Goal: Information Seeking & Learning: Learn about a topic

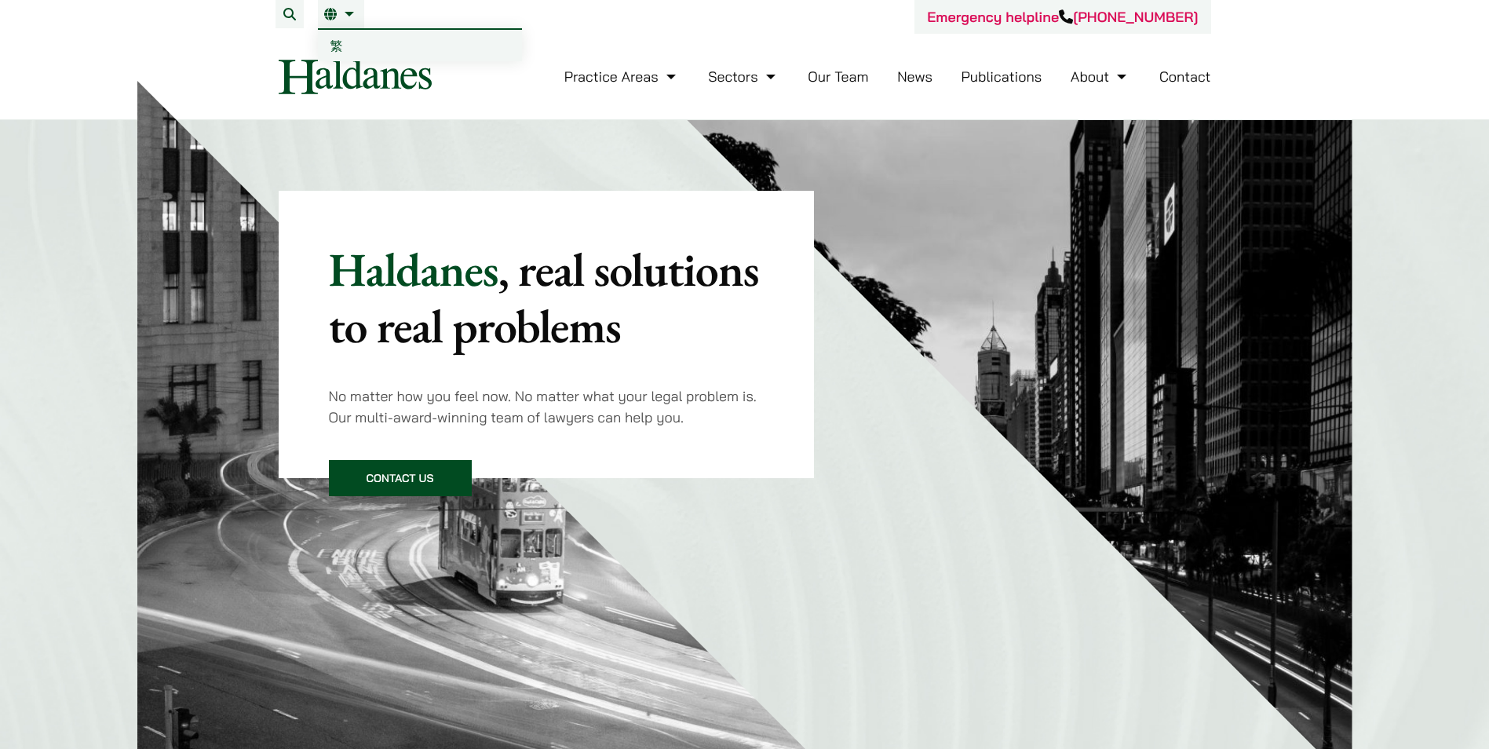
click at [341, 12] on link "EN" at bounding box center [341, 14] width 34 height 13
click at [353, 17] on link "EN" at bounding box center [341, 14] width 34 height 13
click at [340, 43] on span "繁" at bounding box center [336, 46] width 13 height 16
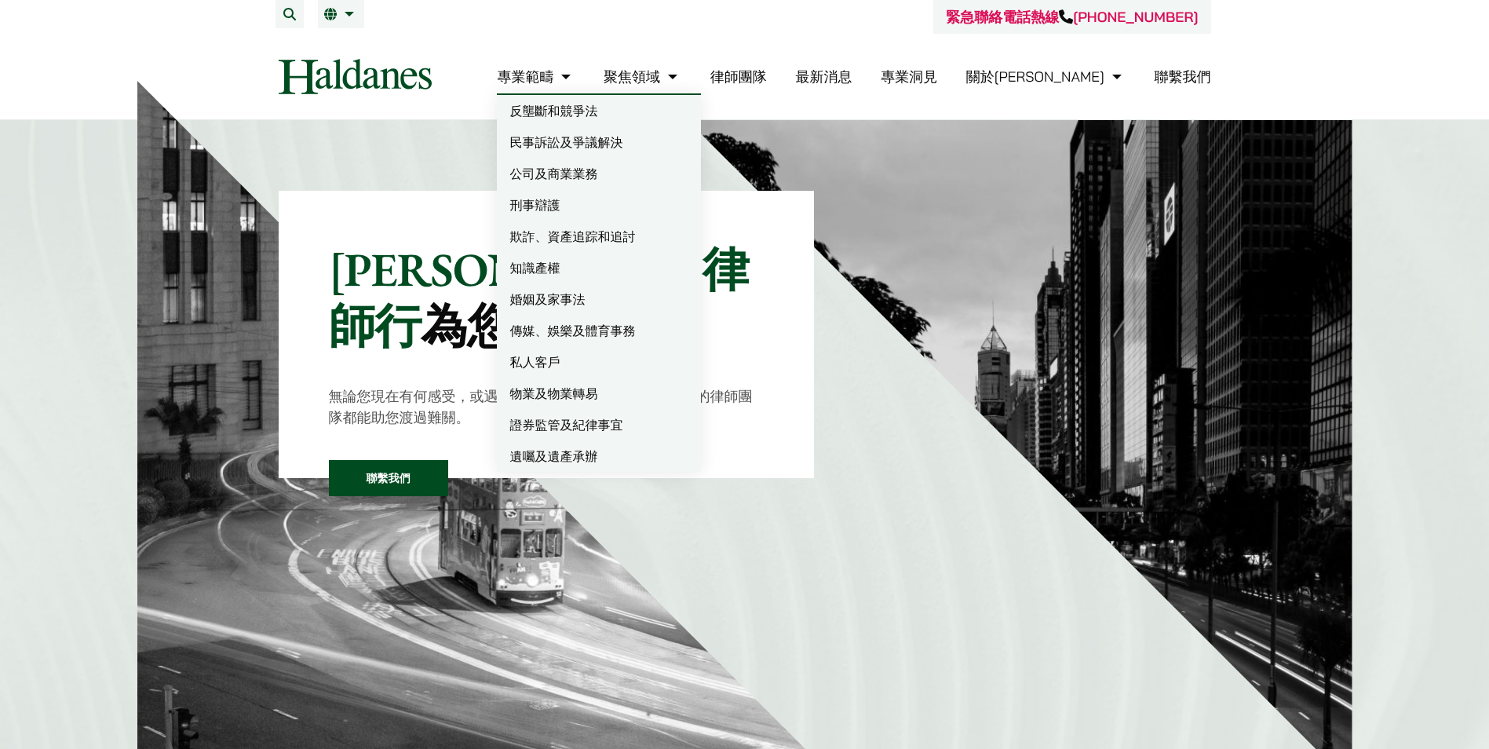
click at [574, 77] on link "專業範疇" at bounding box center [536, 76] width 78 height 18
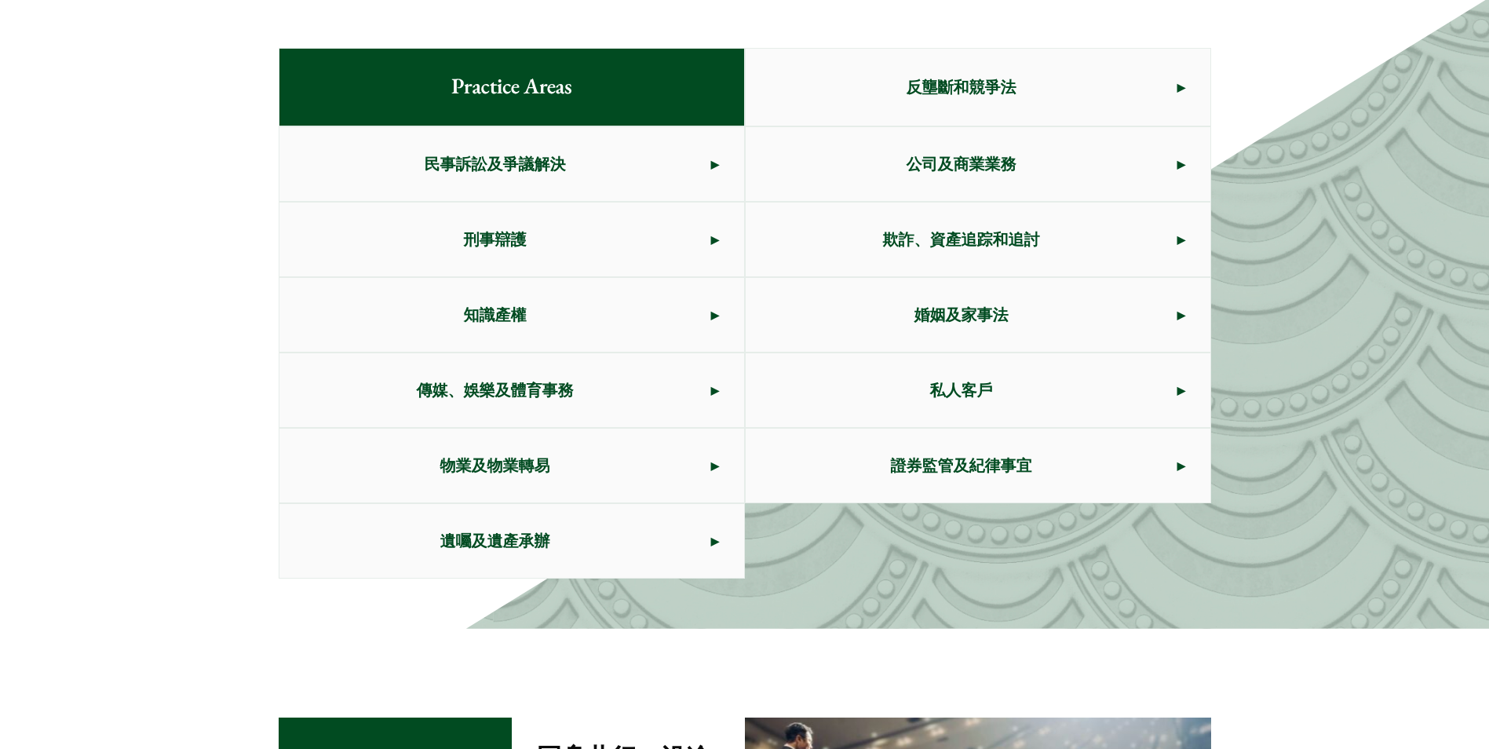
scroll to position [884, 0]
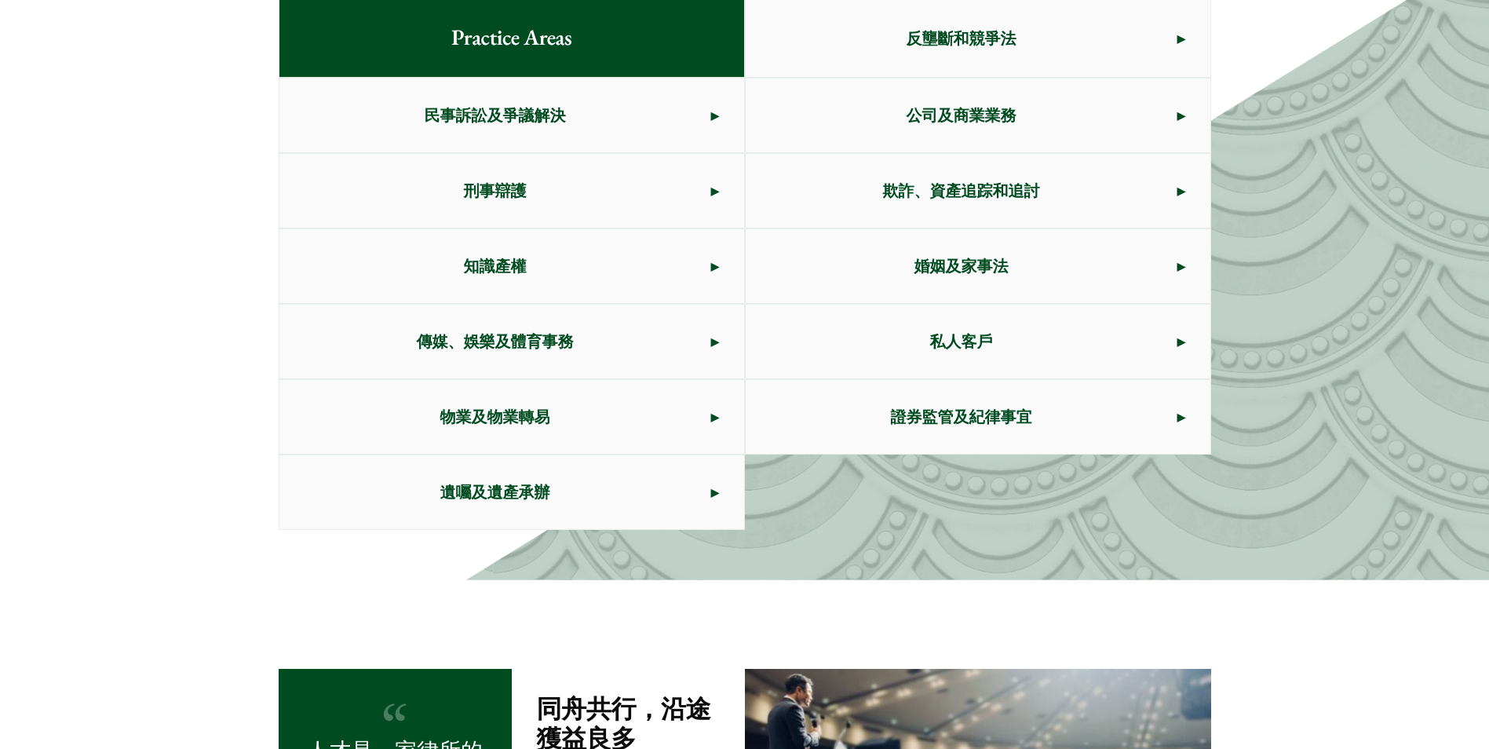
click at [446, 113] on span "民事訴訟及爭議解決" at bounding box center [495, 115] width 432 height 74
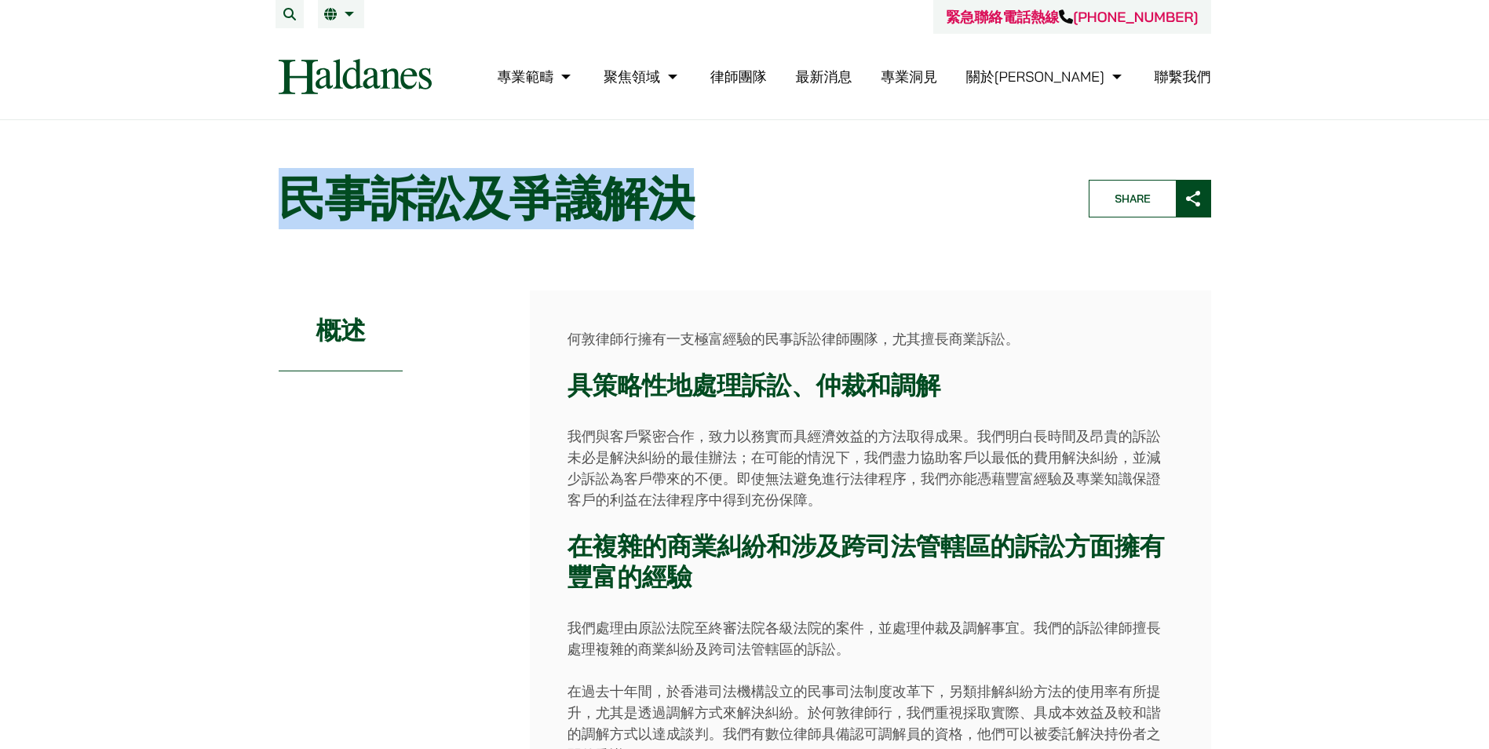
drag, startPoint x: 291, startPoint y: 205, endPoint x: 678, endPoint y: 198, distance: 386.9
click at [678, 198] on h1 "民事訴訟及爭議解決" at bounding box center [670, 198] width 783 height 56
copy h1 "民事訴訟及爭議解決"
click at [798, 203] on h1 "民事訴訟及爭議解決" at bounding box center [670, 198] width 783 height 56
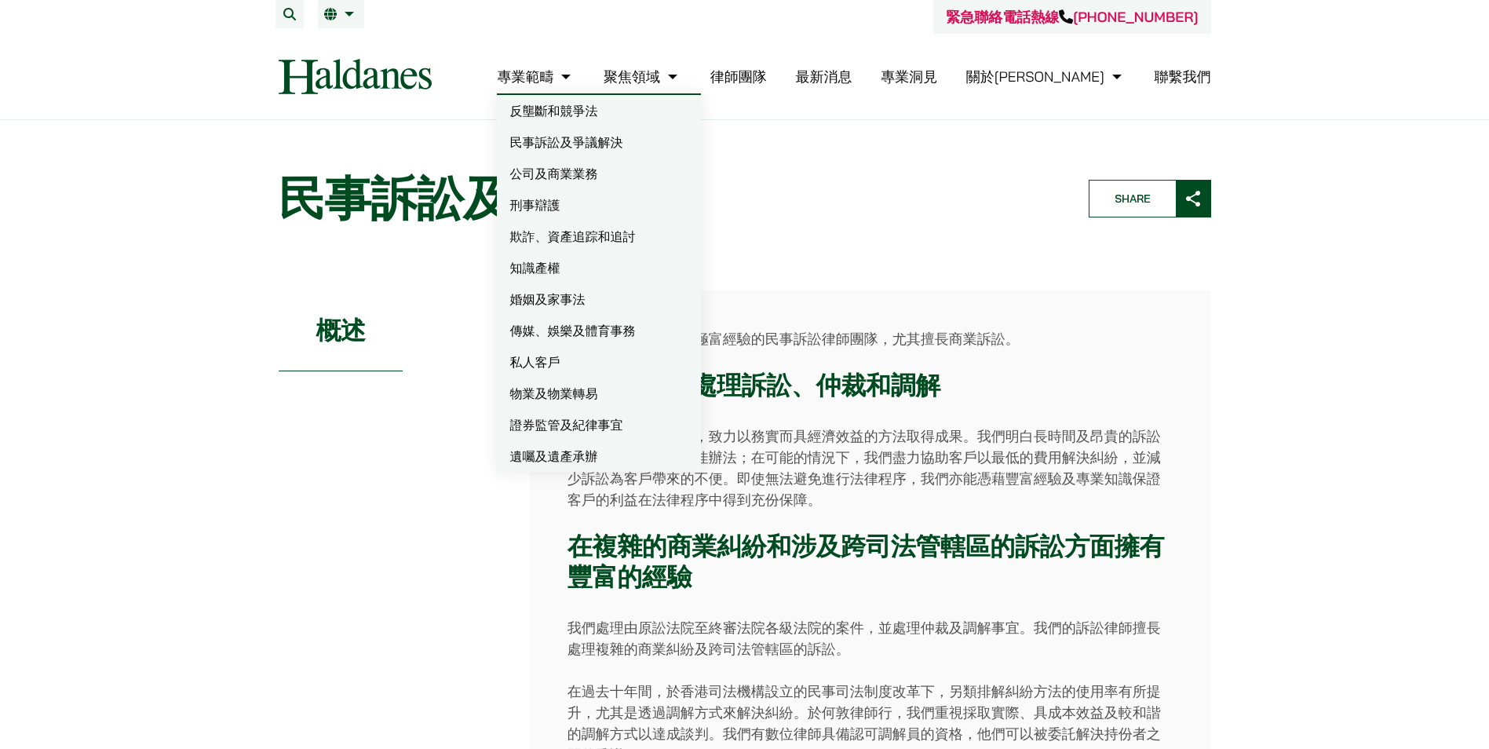
click at [621, 174] on link "公司及商業業務" at bounding box center [599, 173] width 204 height 31
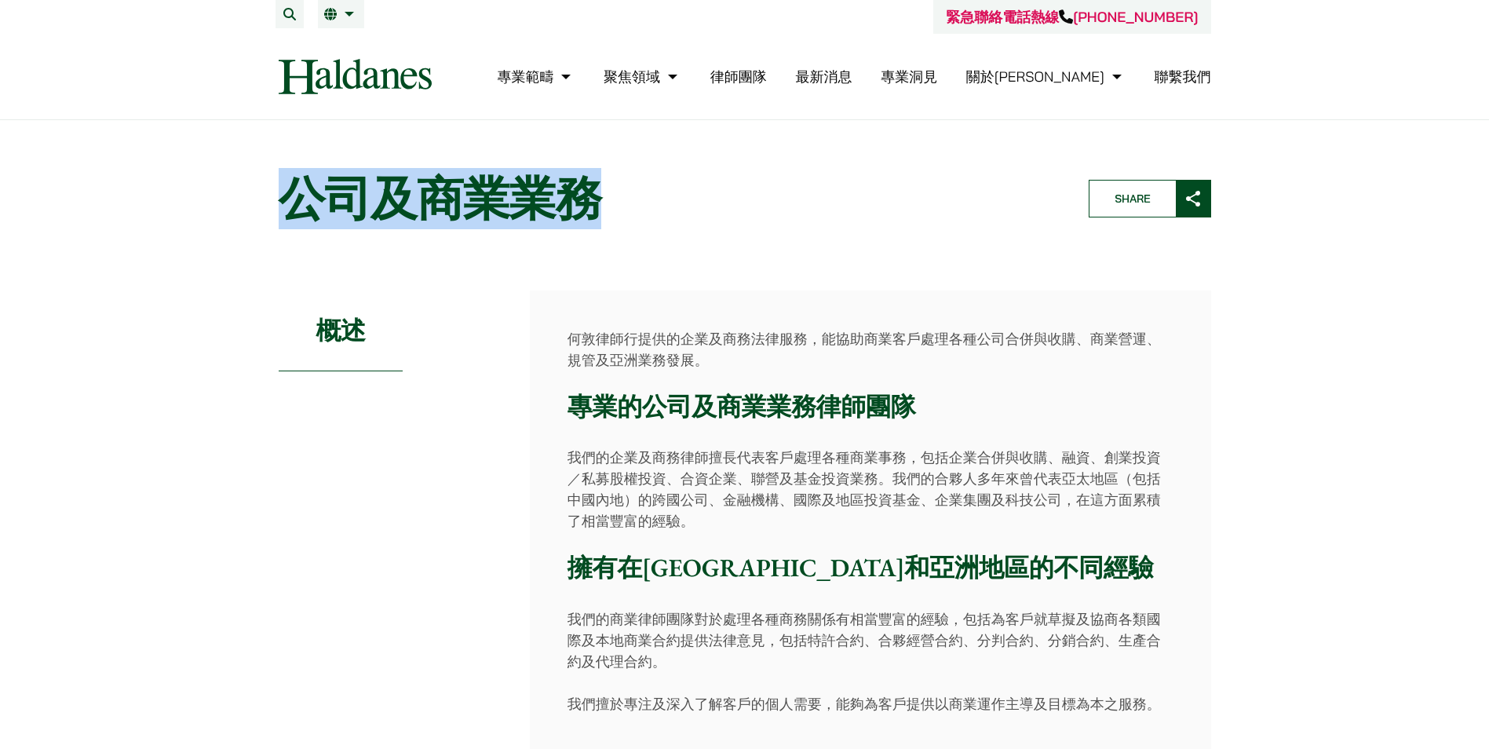
drag, startPoint x: 289, startPoint y: 210, endPoint x: 585, endPoint y: 219, distance: 296.0
click at [585, 219] on h1 "公司及商業業務" at bounding box center [670, 198] width 783 height 56
copy h1 "公司及商業業務"
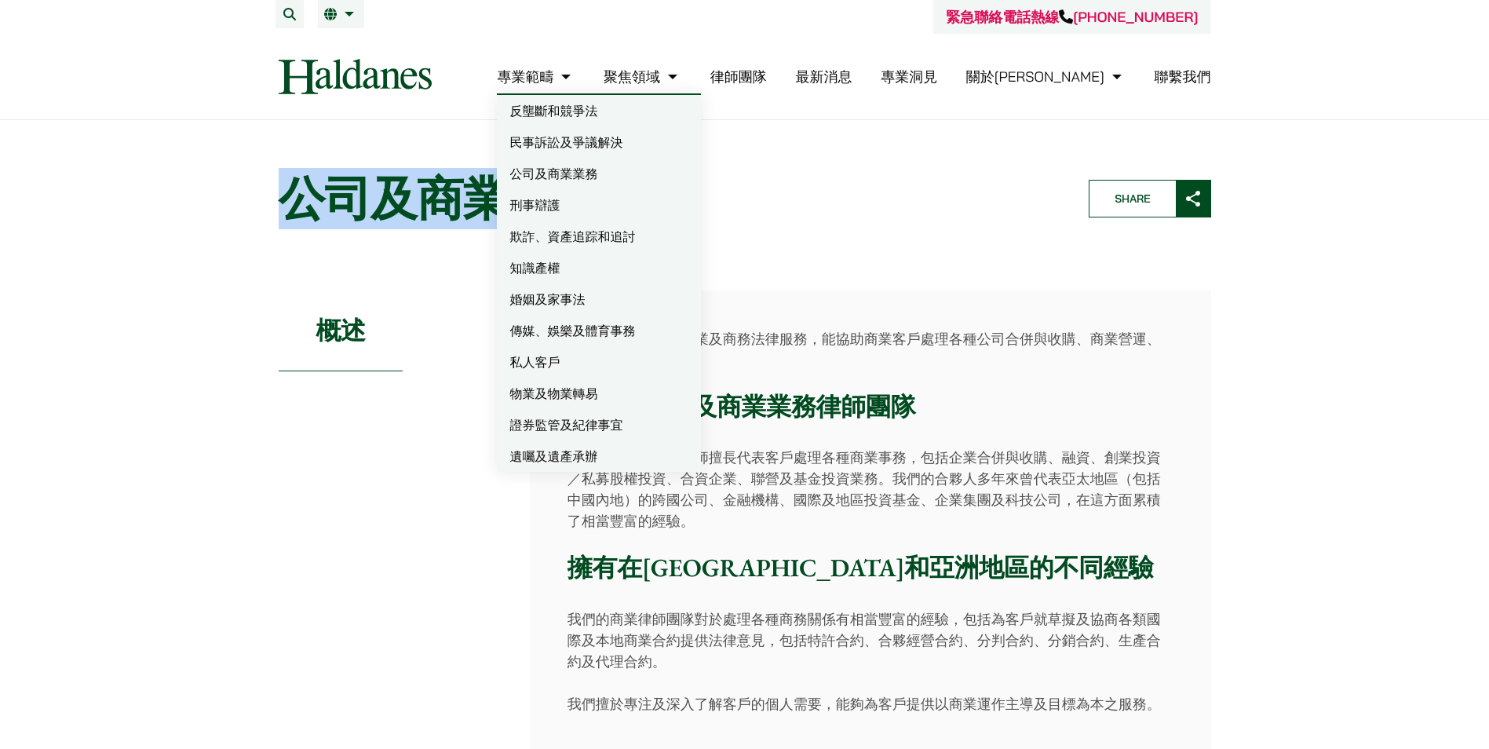
click at [620, 201] on link "刑事辯護" at bounding box center [599, 204] width 204 height 31
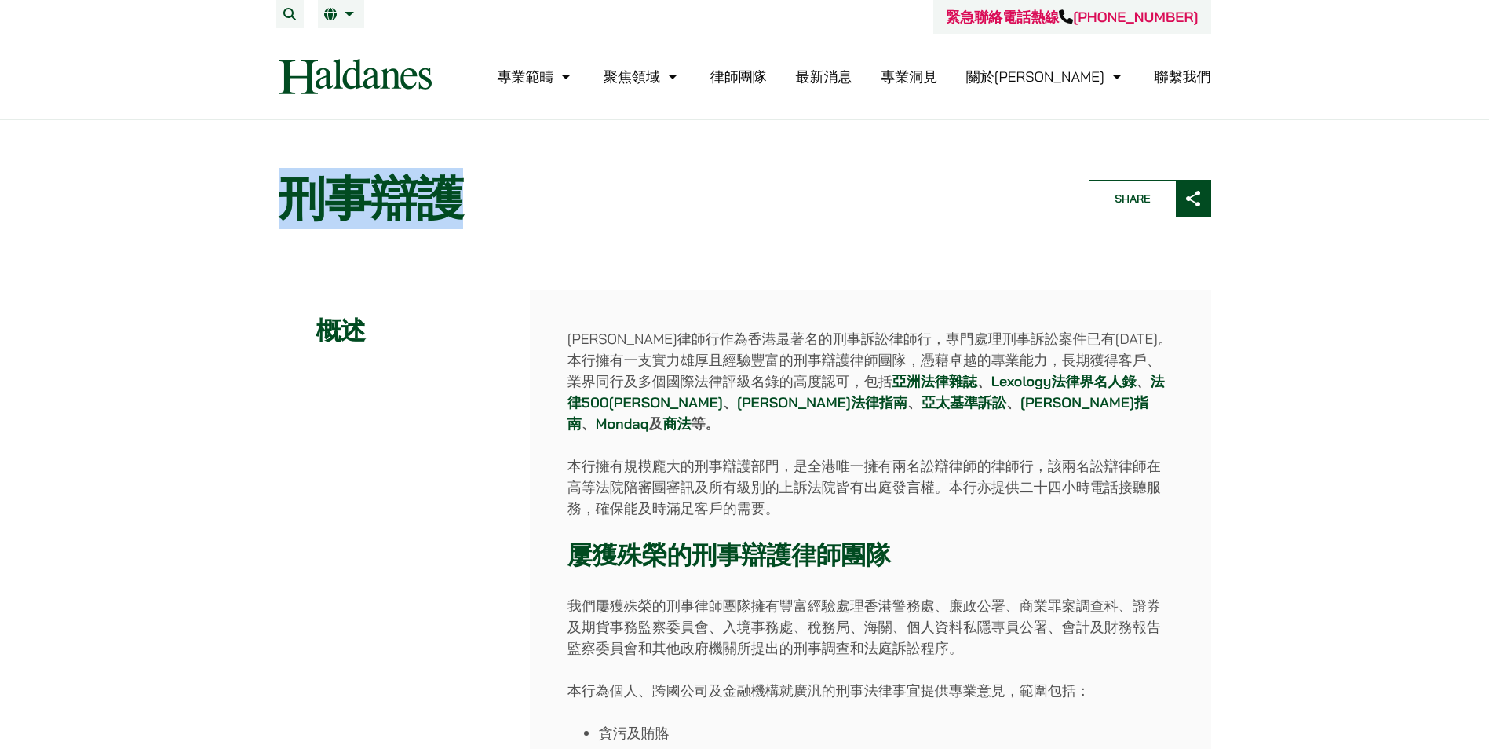
drag, startPoint x: 468, startPoint y: 216, endPoint x: 291, endPoint y: 212, distance: 177.4
click at [291, 212] on h1 "刑事辯護" at bounding box center [670, 198] width 783 height 56
copy h1 "刑事辯護"
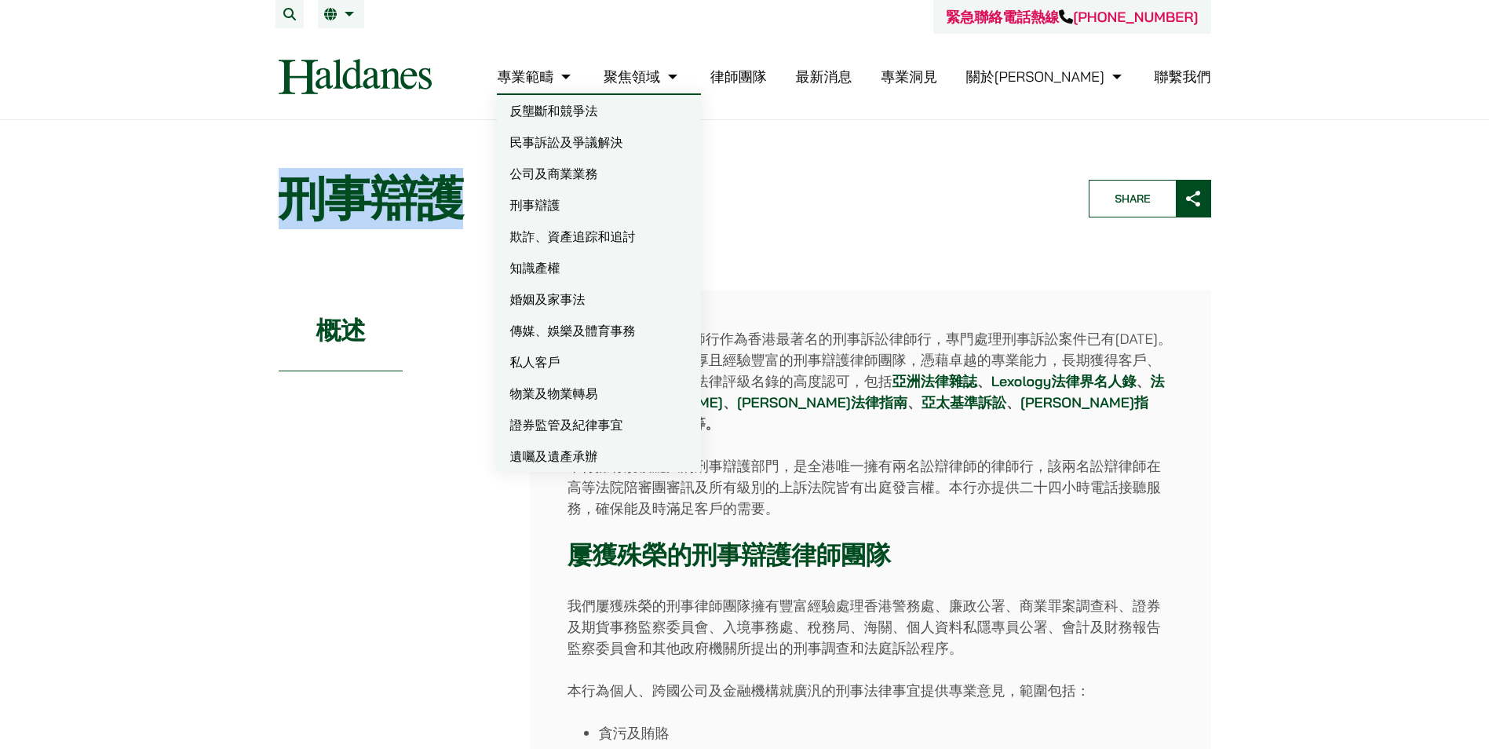
click at [675, 227] on link "欺詐、資產追踪和追討" at bounding box center [599, 235] width 204 height 31
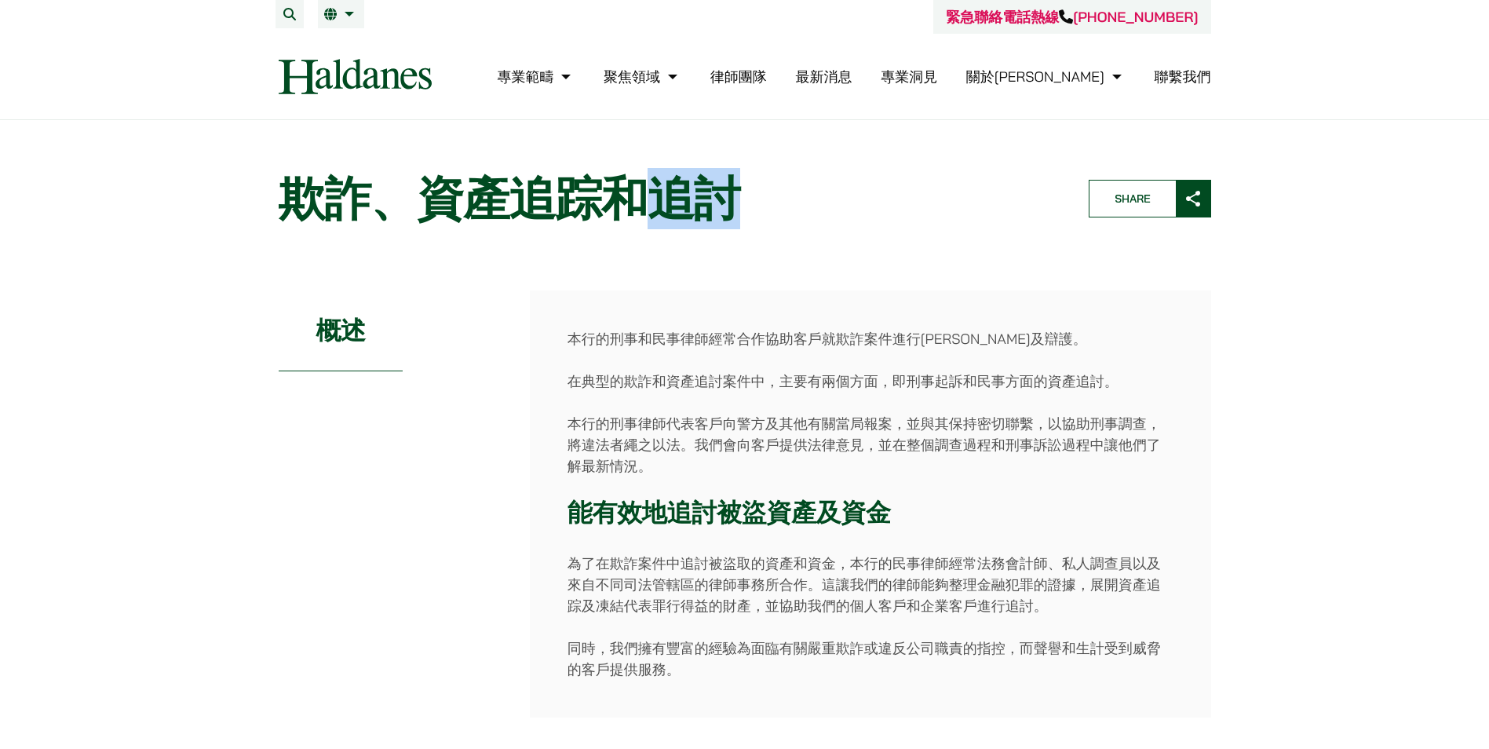
drag, startPoint x: 649, startPoint y: 208, endPoint x: 733, endPoint y: 201, distance: 84.3
click at [733, 201] on h1 "欺詐、資產追踪和追討" at bounding box center [670, 198] width 783 height 56
copy h1 "追討"
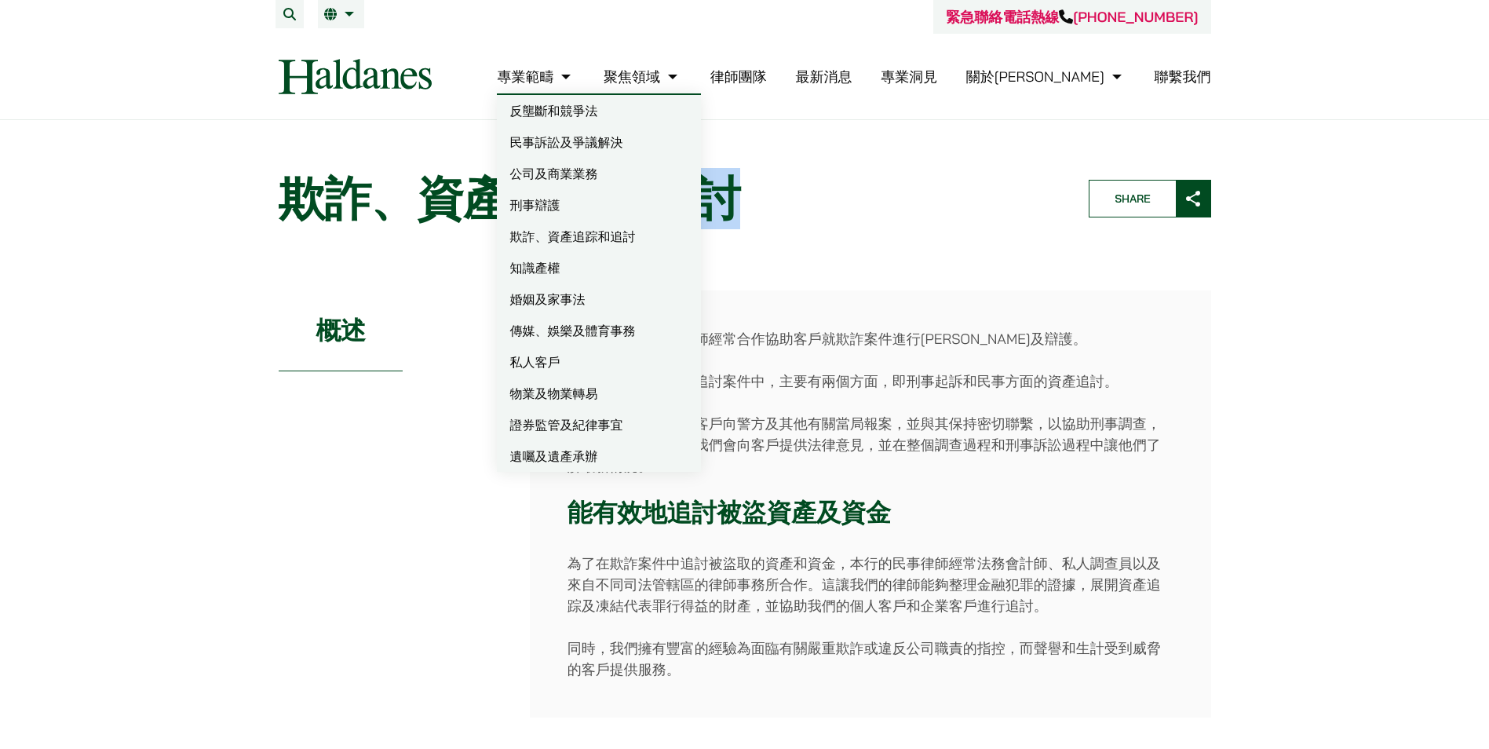
click at [618, 307] on link "婚姻及家事法" at bounding box center [599, 298] width 204 height 31
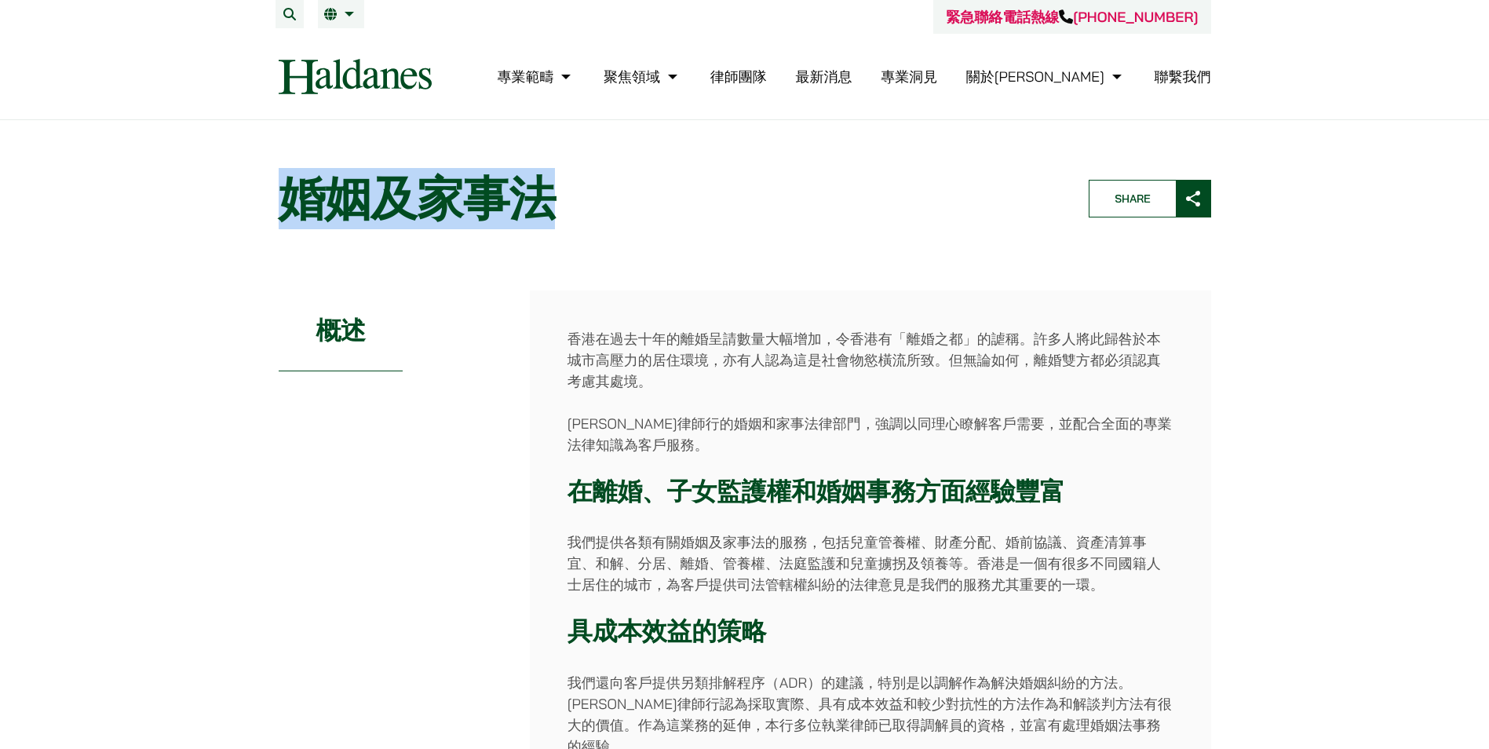
drag, startPoint x: 544, startPoint y: 189, endPoint x: 263, endPoint y: 204, distance: 281.3
copy h1 "婚姻及家事法"
click at [470, 232] on header "Home » Practice Areas » 婚姻及家事法 婚姻及家事法 Share" at bounding box center [744, 198] width 959 height 83
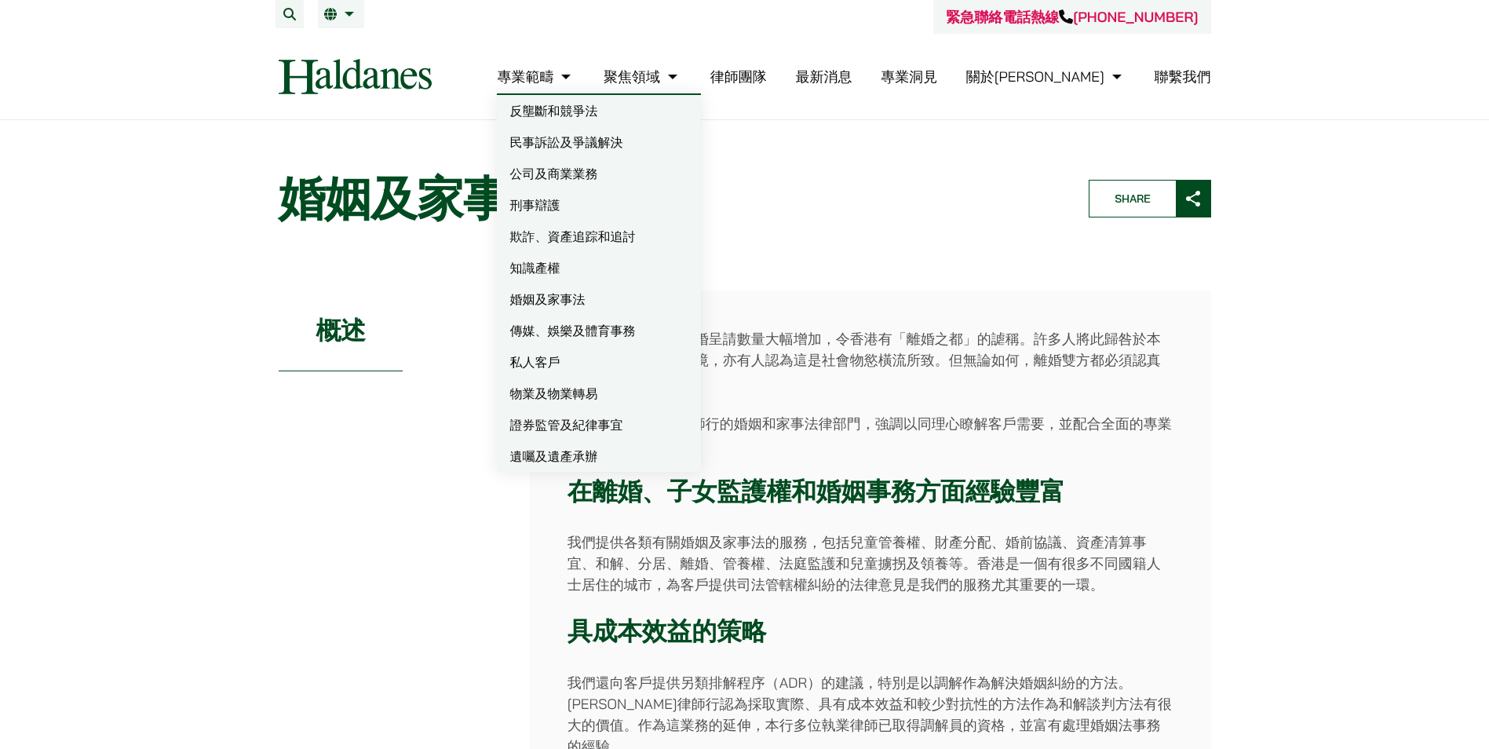
click at [643, 390] on link "物業及物業轉易" at bounding box center [599, 392] width 204 height 31
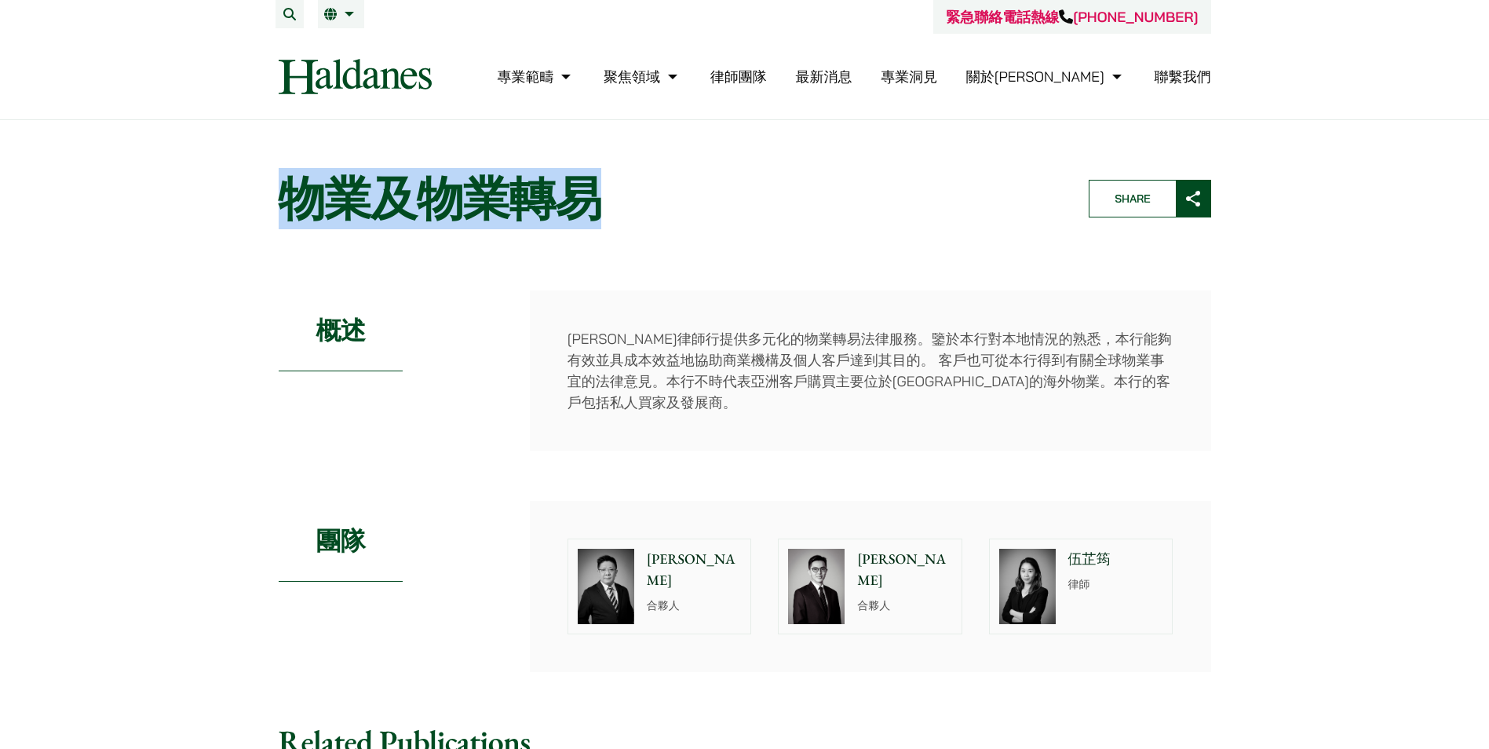
drag, startPoint x: 292, startPoint y: 185, endPoint x: 608, endPoint y: 210, distance: 317.2
click at [608, 210] on h1 "物業及物業轉易" at bounding box center [670, 198] width 783 height 56
copy h1 "物業及物業轉易"
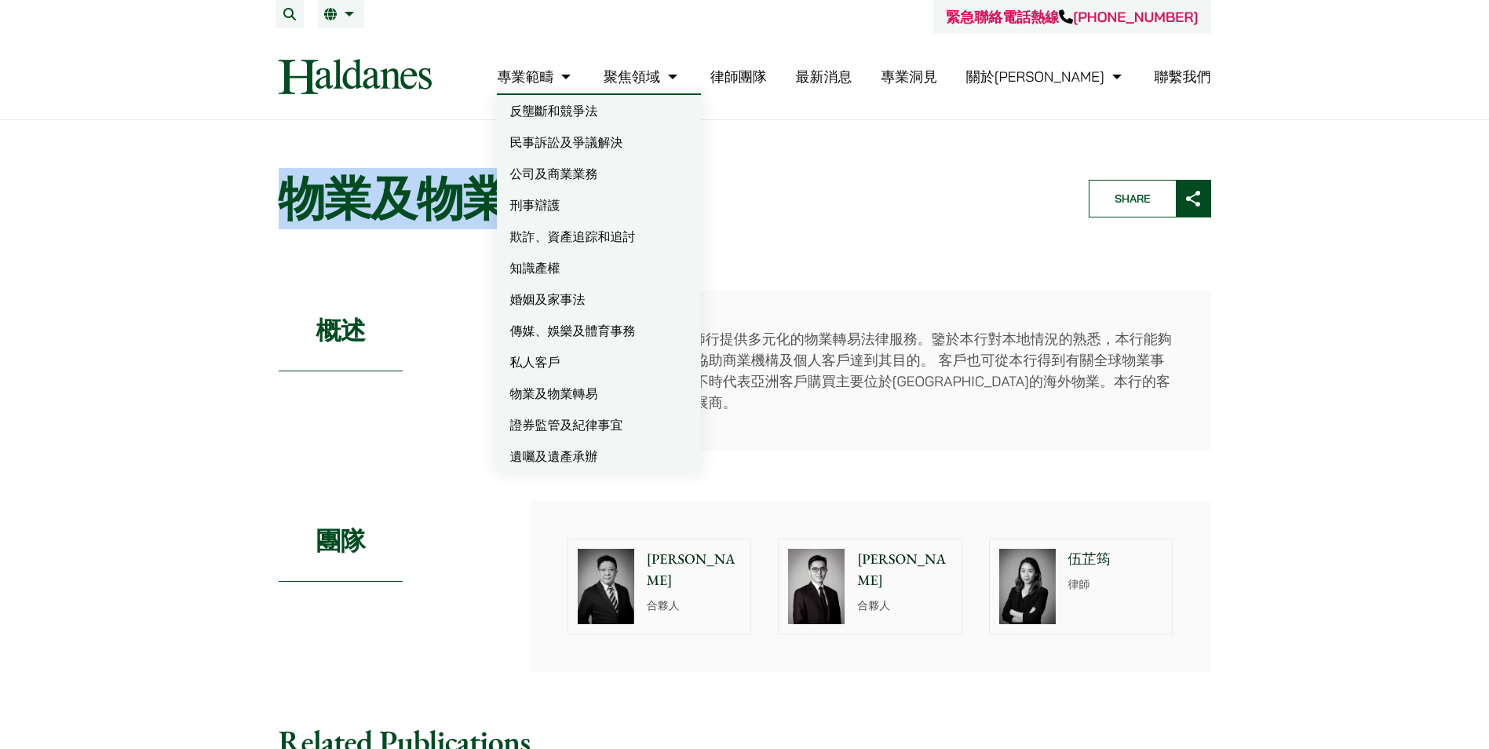
click at [621, 456] on link "遺囑及遺產承辦" at bounding box center [599, 455] width 204 height 31
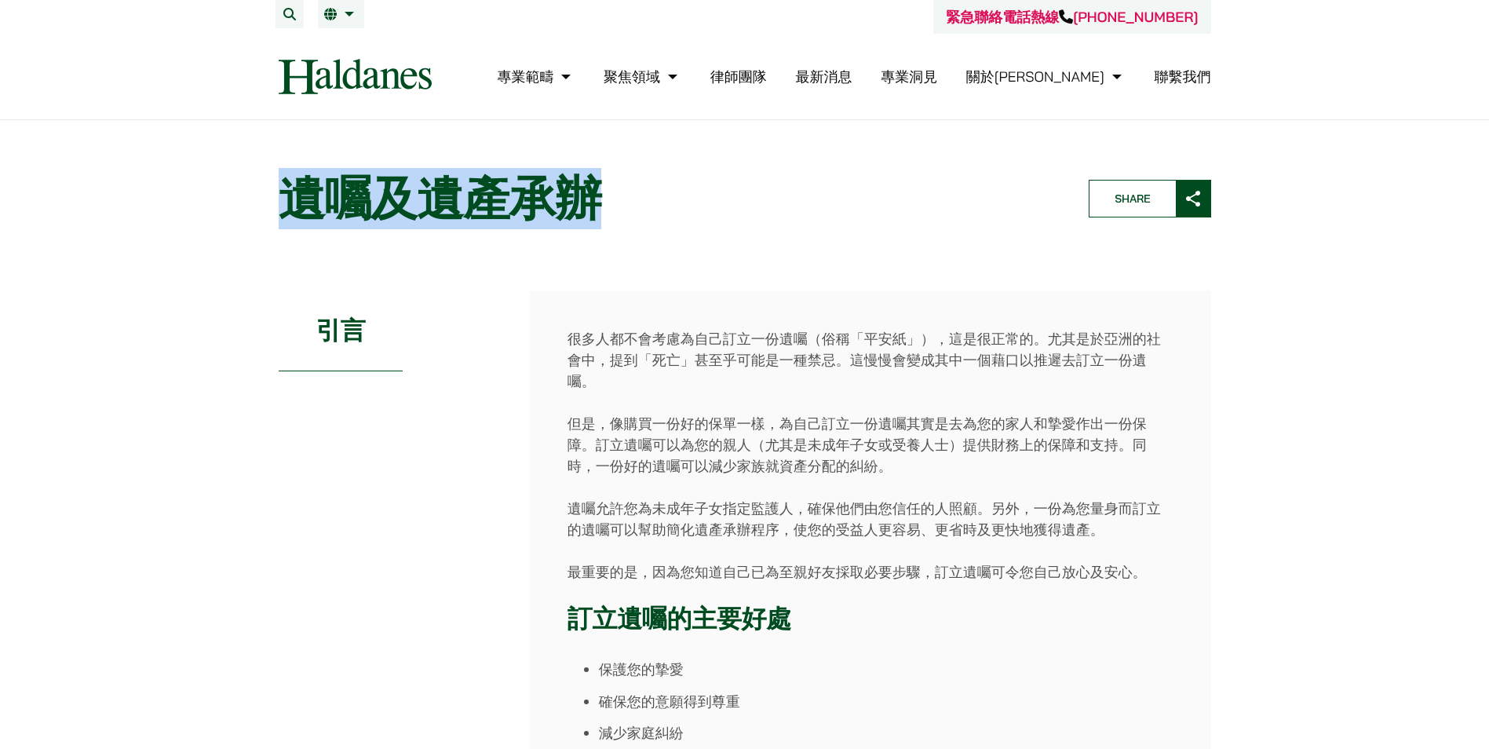
drag, startPoint x: 290, startPoint y: 197, endPoint x: 633, endPoint y: 206, distance: 343.8
click at [633, 206] on h1 "遺囑及遺產承辦" at bounding box center [670, 198] width 783 height 56
copy h1 "遺囑及遺產承辦"
click at [388, 85] on img at bounding box center [355, 76] width 153 height 35
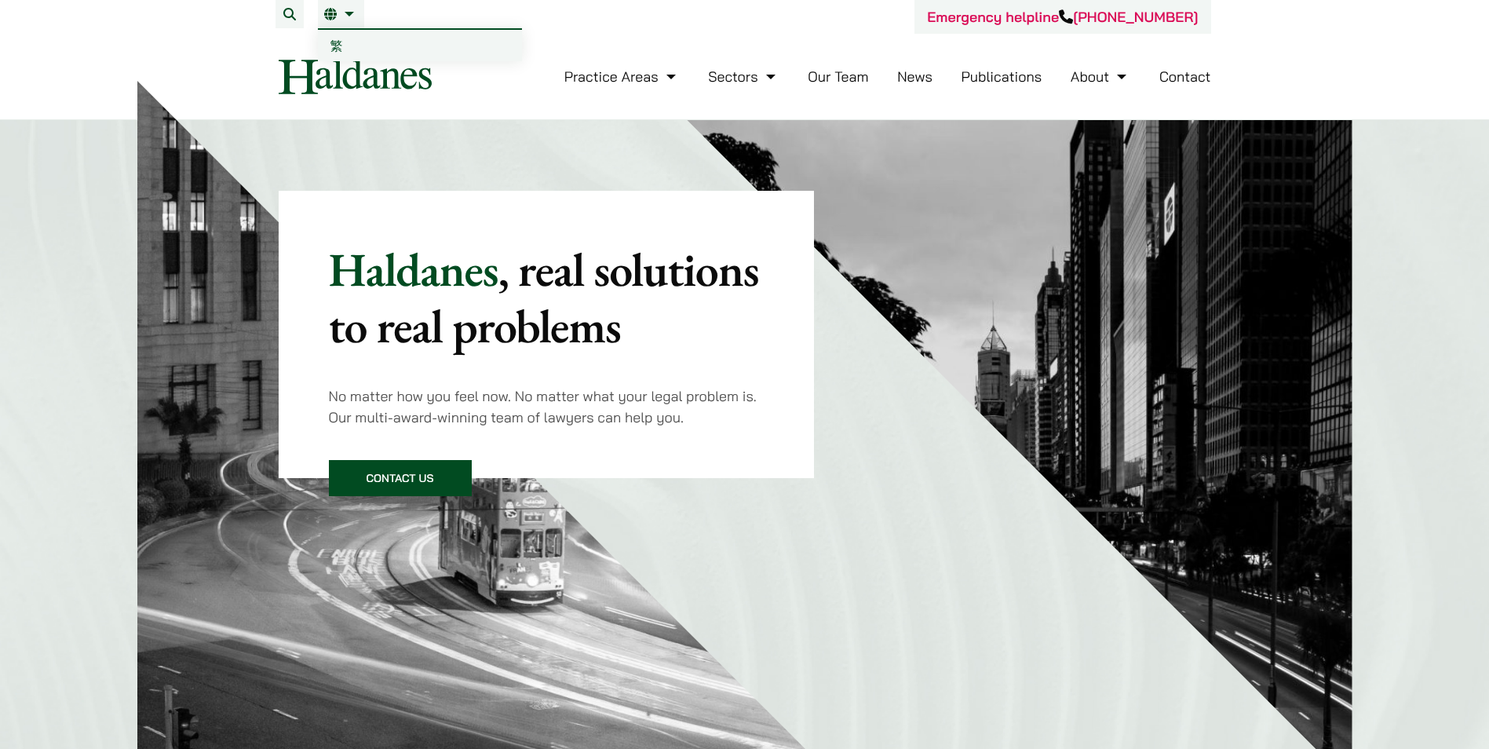
click at [337, 46] on span "繁" at bounding box center [336, 46] width 13 height 16
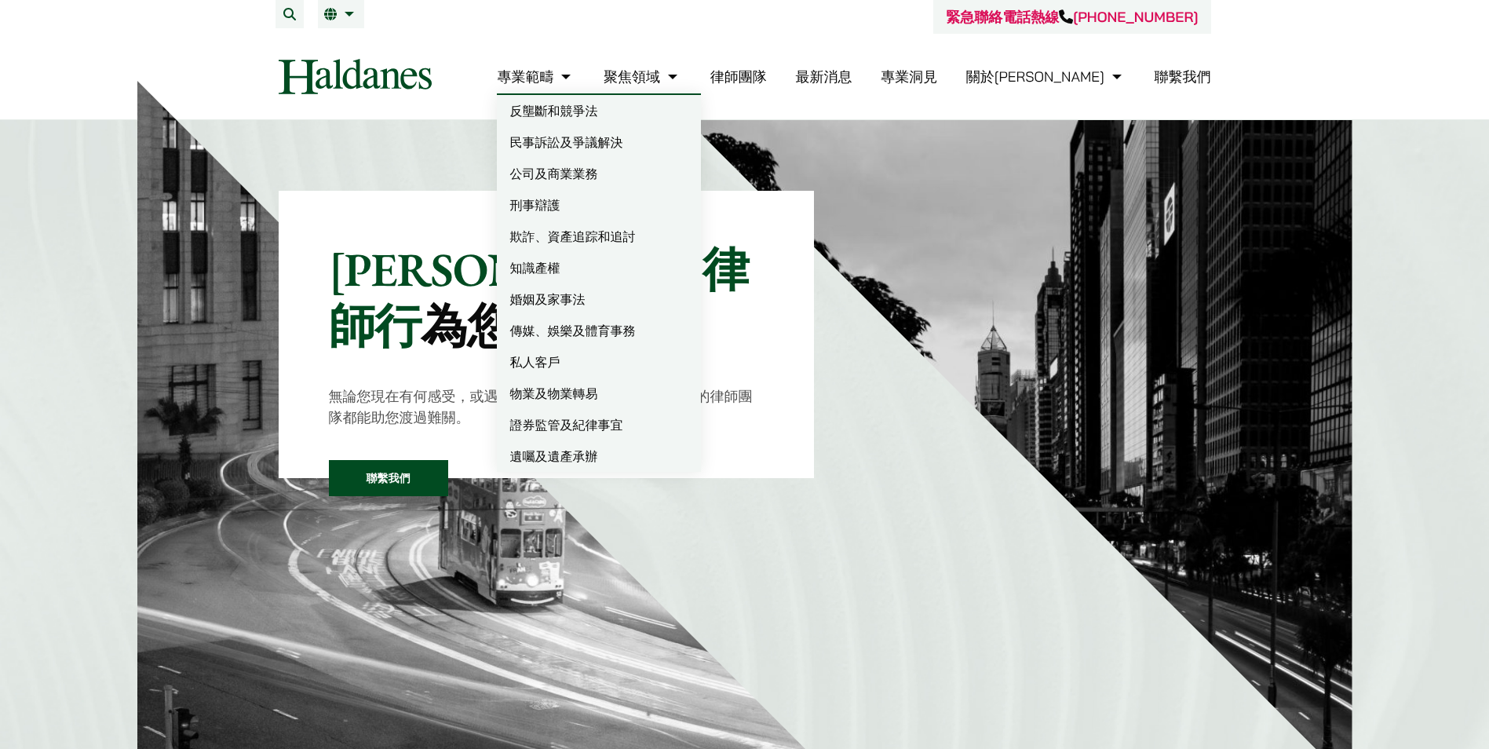
click at [612, 138] on link "民事訴訟及爭議解決" at bounding box center [599, 141] width 204 height 31
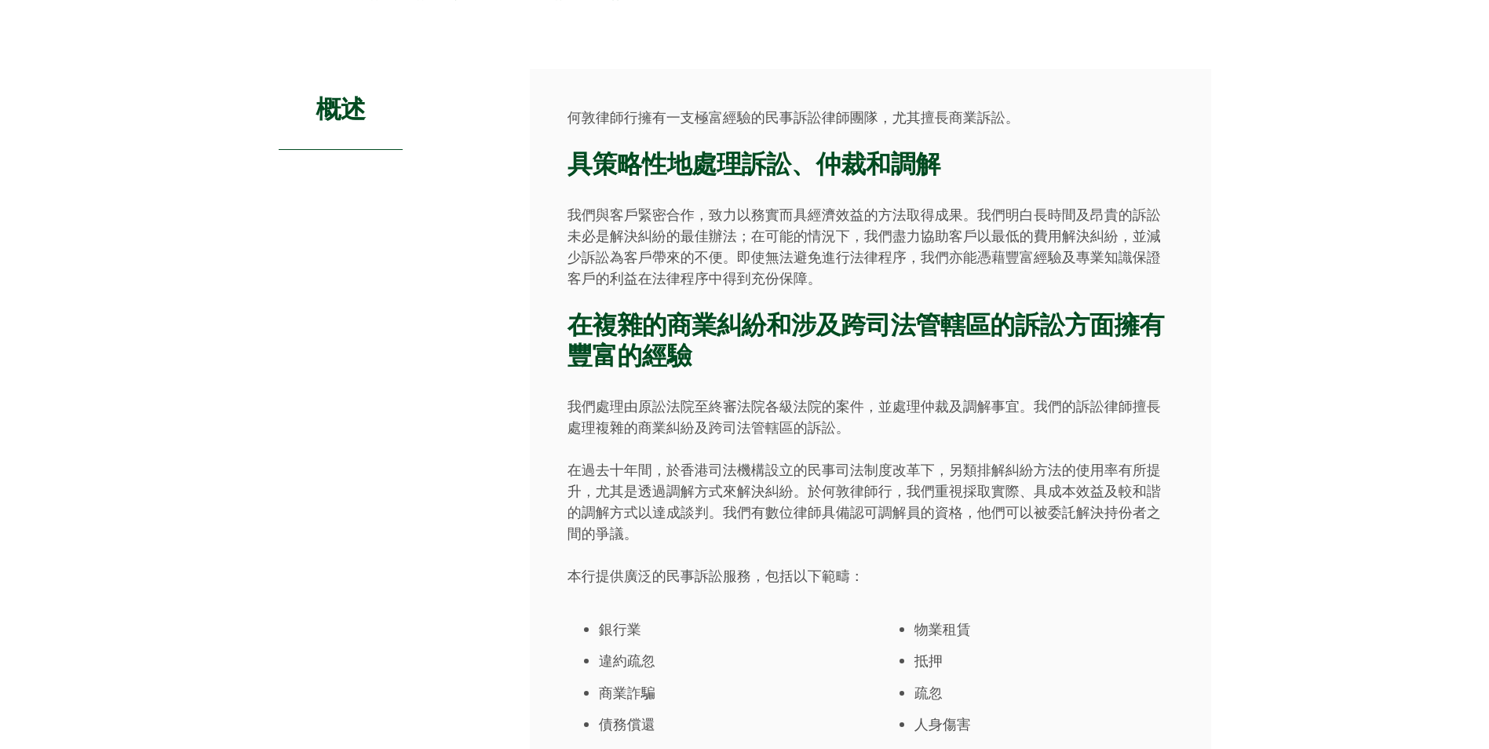
scroll to position [235, 0]
